Goal: Check status

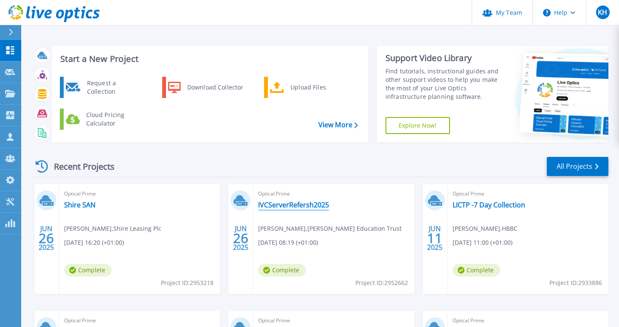
click at [305, 204] on link "IVCServerRefersh2025" at bounding box center [293, 205] width 71 height 8
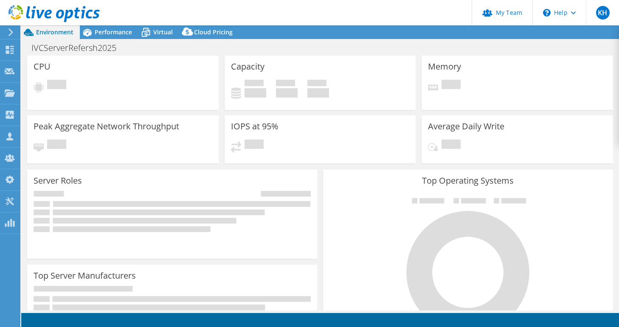
select select "USD"
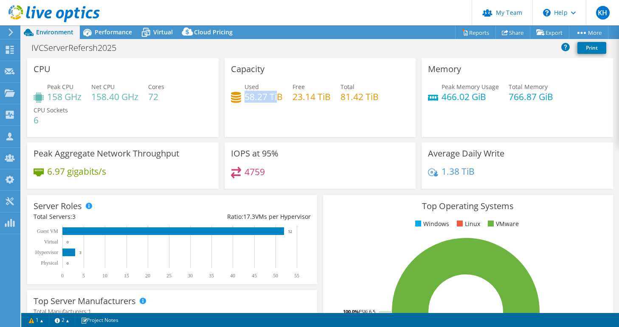
drag, startPoint x: 248, startPoint y: 97, endPoint x: 277, endPoint y: 99, distance: 28.9
click at [277, 99] on h4 "58.27 TiB" at bounding box center [264, 96] width 38 height 9
click at [120, 35] on span "Performance" at bounding box center [113, 32] width 37 height 8
